Goal: Check status: Check status

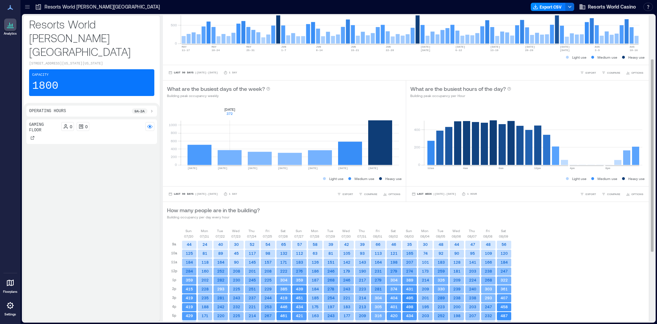
scroll to position [34, 0]
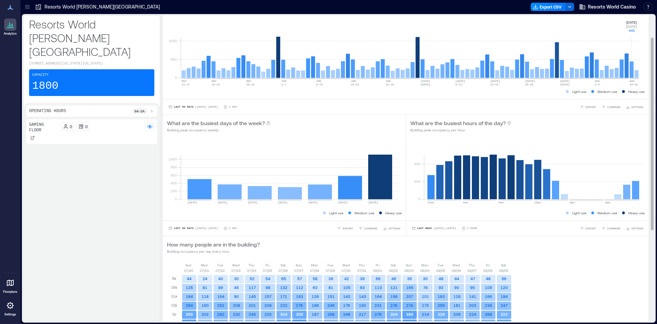
click at [632, 76] on rect at bounding box center [410, 49] width 459 height 58
click at [632, 65] on rect at bounding box center [410, 49] width 459 height 58
drag, startPoint x: 632, startPoint y: 66, endPoint x: 629, endPoint y: 46, distance: 20.7
click at [629, 46] on rect at bounding box center [410, 49] width 459 height 58
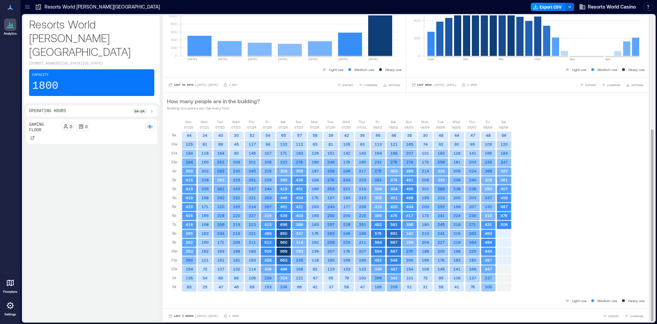
scroll to position [180, 0]
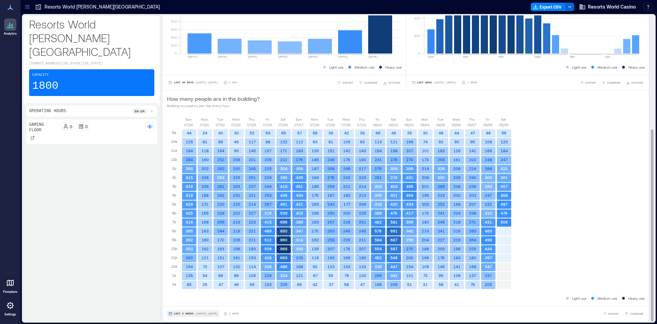
click at [206, 316] on button "Last 3 Weeks | [DATE] - [DATE]" at bounding box center [193, 313] width 52 height 7
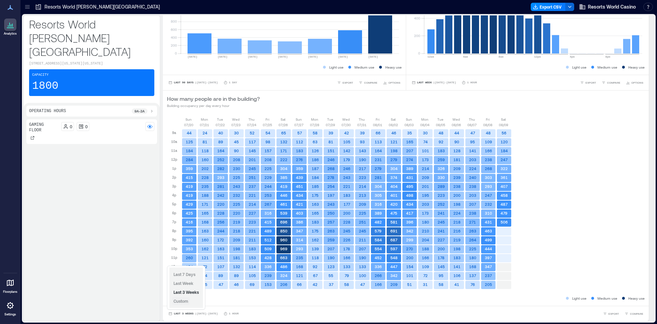
click at [186, 301] on span "Custom" at bounding box center [181, 300] width 15 height 5
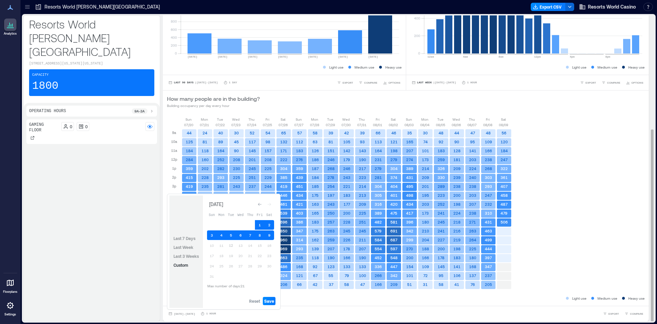
click at [180, 246] on span "Last Week" at bounding box center [184, 246] width 20 height 5
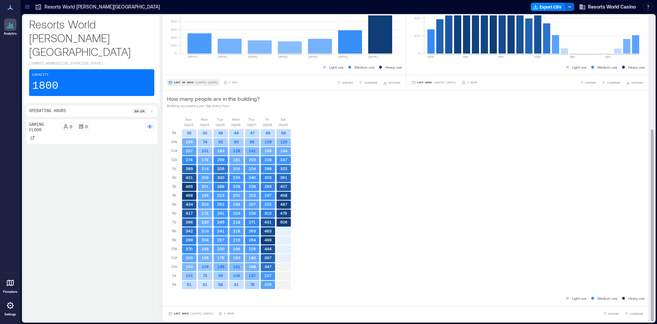
click at [203, 83] on span "| [DATE] - [DATE]" at bounding box center [206, 83] width 23 height 0
click at [187, 313] on span "Last Week" at bounding box center [181, 313] width 15 height 0
click at [187, 303] on span "Custom" at bounding box center [181, 300] width 15 height 5
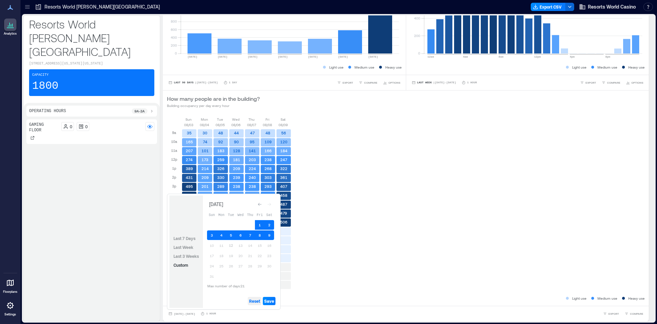
click at [252, 301] on span "Reset" at bounding box center [254, 300] width 11 height 5
click at [211, 246] on button "10" at bounding box center [212, 245] width 10 height 10
click at [267, 300] on span "Save" at bounding box center [269, 300] width 10 height 5
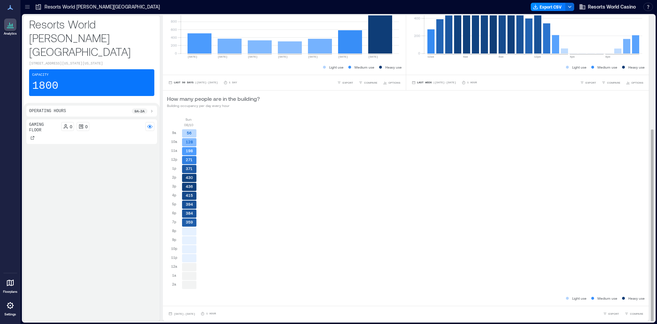
click at [188, 185] on text "436" at bounding box center [189, 186] width 7 height 4
click at [190, 189] on rect at bounding box center [189, 187] width 14 height 8
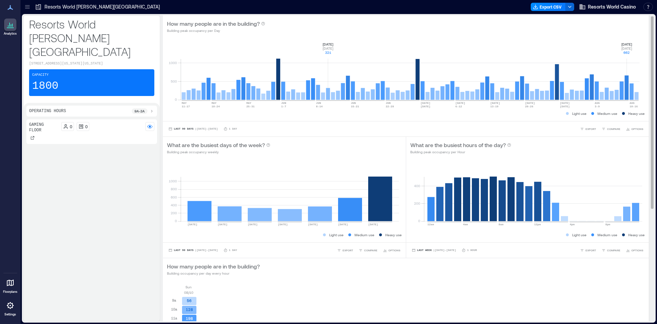
scroll to position [0, 0]
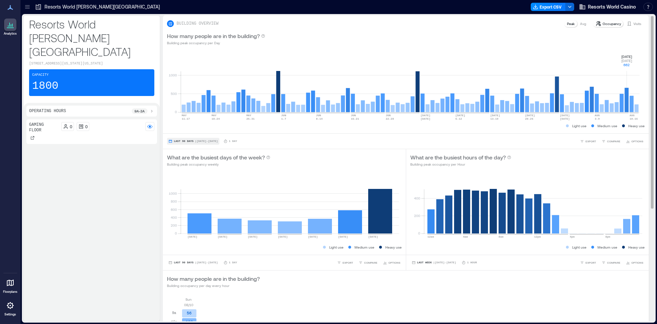
click at [196, 141] on span "| [DATE] - [DATE]" at bounding box center [206, 141] width 23 height 0
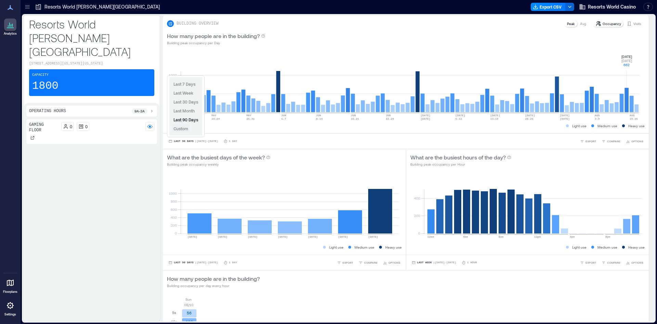
click at [187, 130] on span "Custom" at bounding box center [181, 128] width 15 height 5
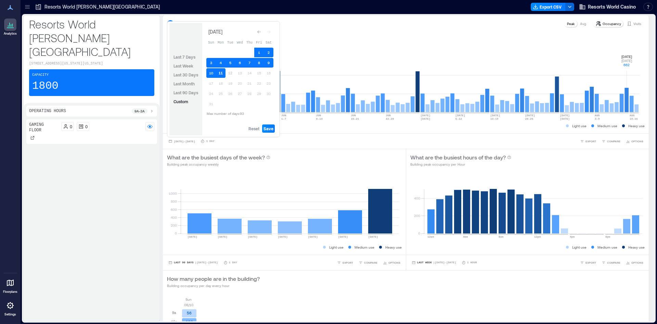
click at [220, 73] on button "11" at bounding box center [221, 73] width 10 height 10
click at [268, 128] on span "Save" at bounding box center [269, 128] width 10 height 5
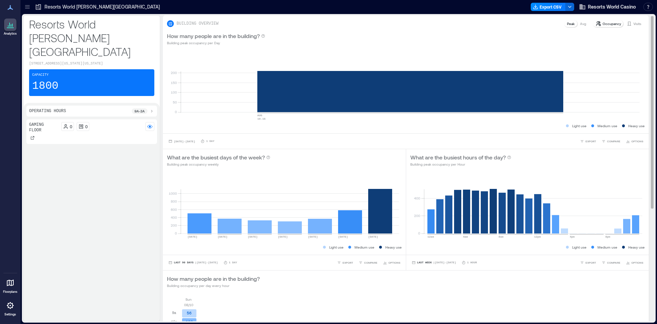
click at [297, 25] on div "BUILDING OVERVIEW Peak Avg Occupancy Visits" at bounding box center [406, 24] width 478 height 8
